Goal: Use online tool/utility: Use online tool/utility

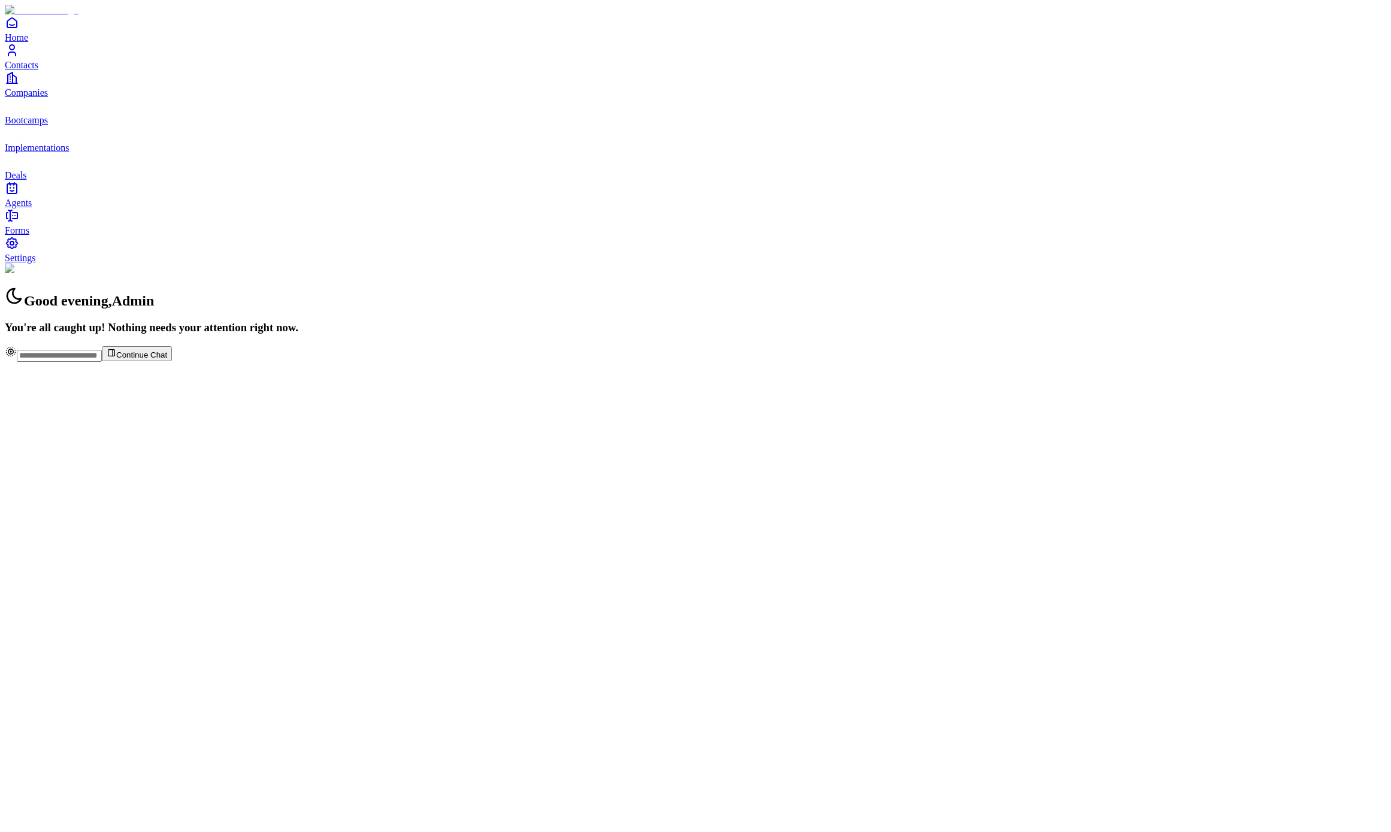
click at [32, 208] on span "Agents" at bounding box center [18, 203] width 27 height 10
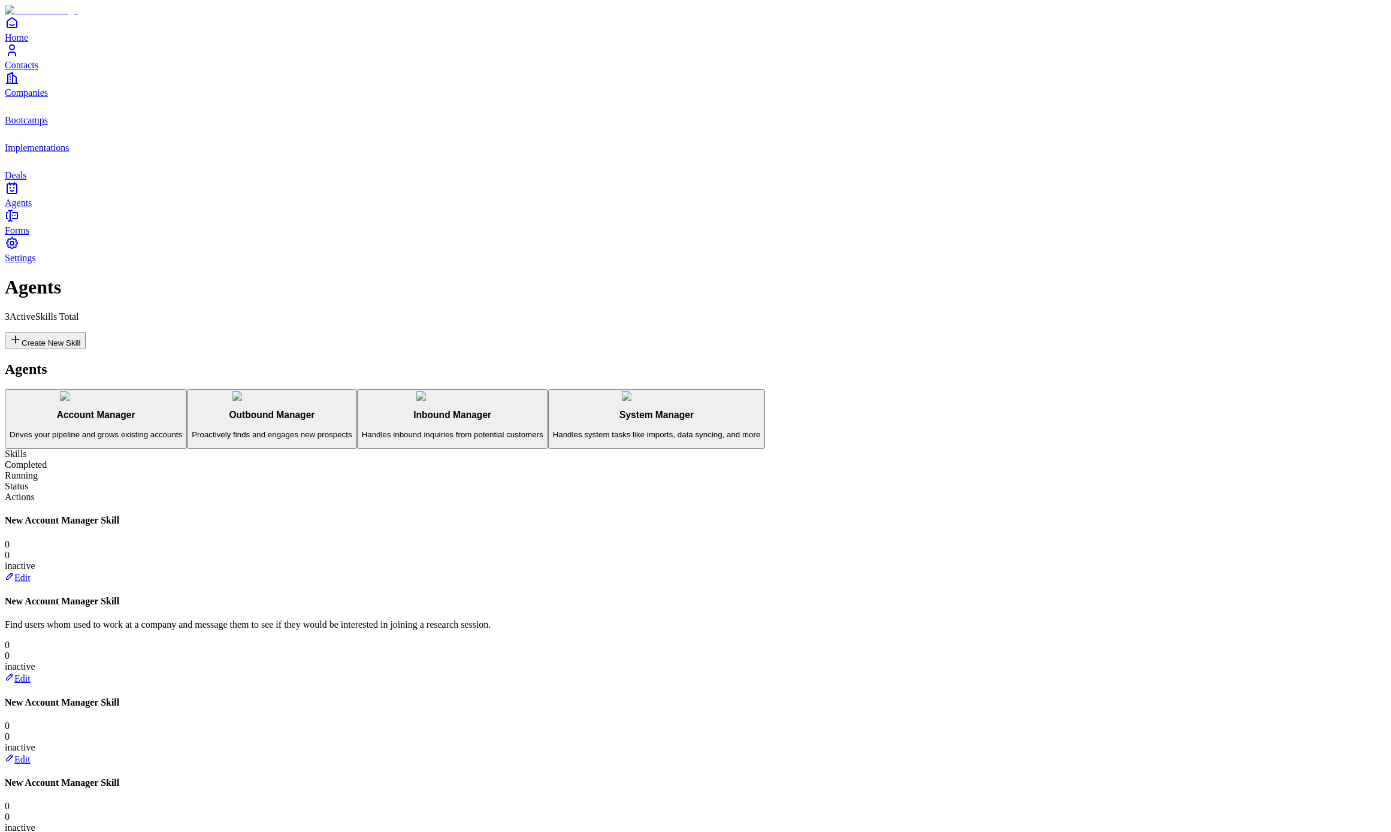
click at [0, 0] on vercel-live-feedback at bounding box center [0, 0] width 0 height 0
drag, startPoint x: 666, startPoint y: 85, endPoint x: 691, endPoint y: 86, distance: 25.2
click at [0, 0] on vercel-live-feedback at bounding box center [0, 0] width 0 height 0
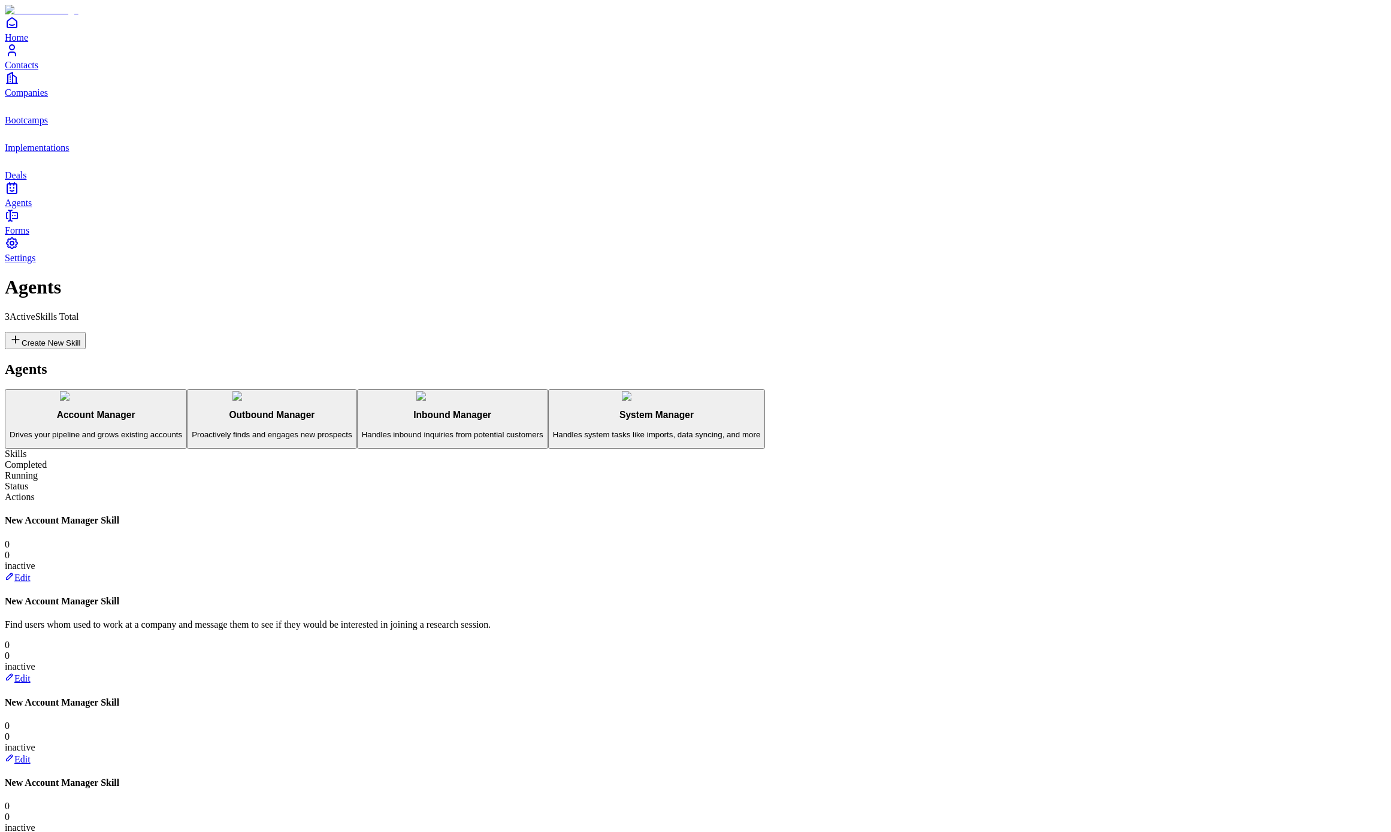
click at [0, 0] on vercel-live-feedback at bounding box center [0, 0] width 0 height 0
drag, startPoint x: 1274, startPoint y: 279, endPoint x: 1273, endPoint y: 297, distance: 18.6
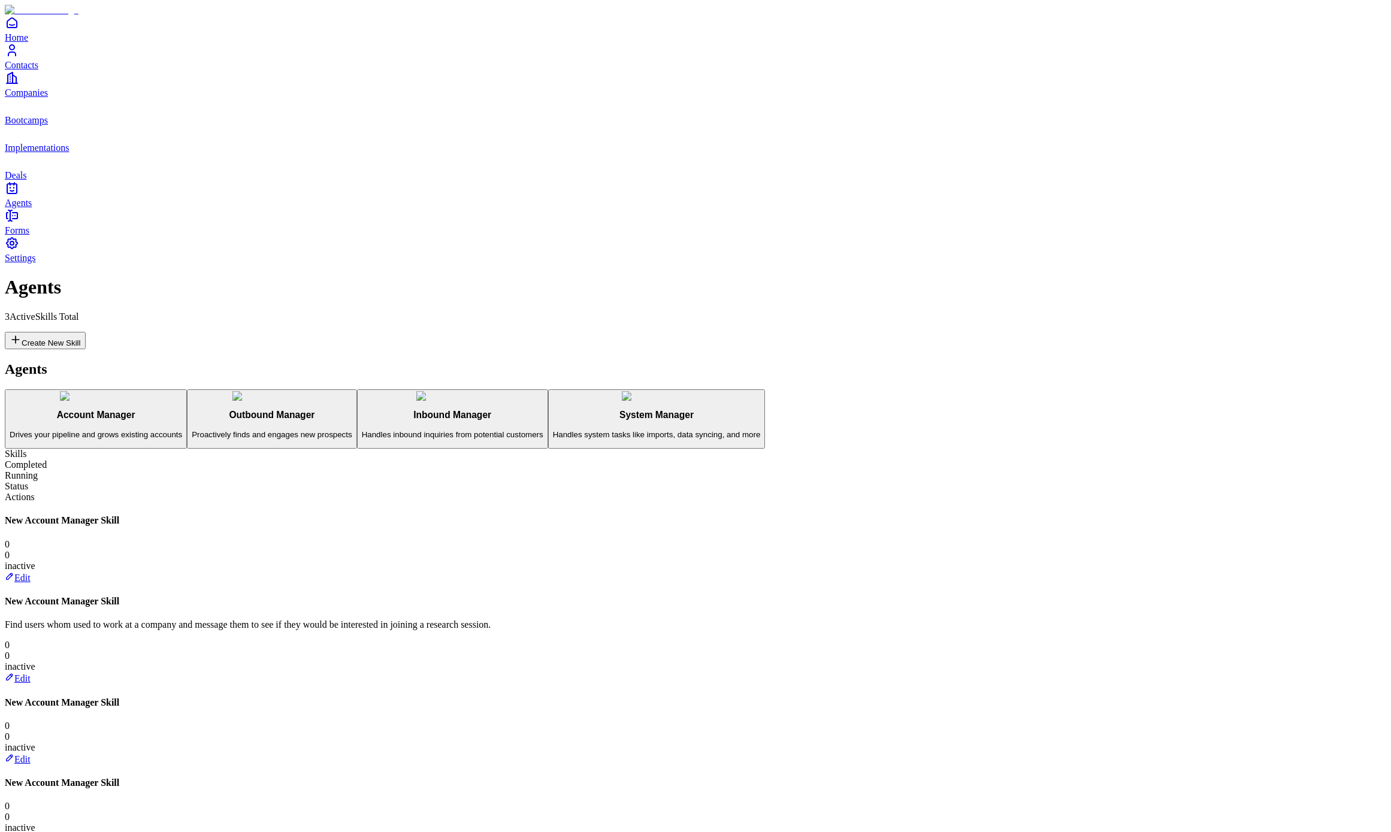
click at [1274, 697] on div "New Account Manager Skill 0 0 inactive Edit" at bounding box center [695, 731] width 1381 height 68
click at [31, 754] on link "Edit" at bounding box center [18, 759] width 26 height 10
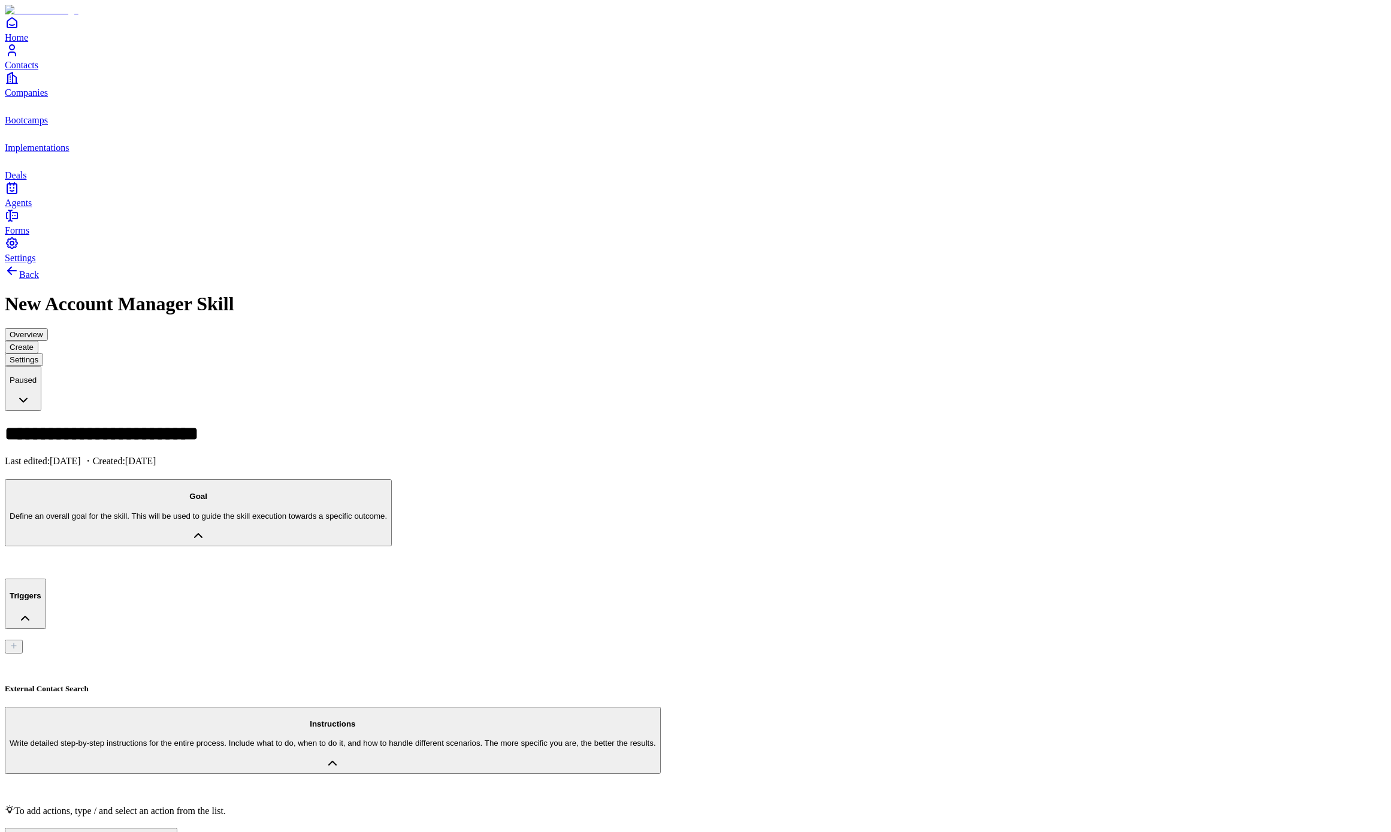
drag, startPoint x: 192, startPoint y: 295, endPoint x: 205, endPoint y: 302, distance: 14.7
click at [192, 654] on div "External Contact Search" at bounding box center [695, 674] width 1381 height 40
